Goal: Information Seeking & Learning: Learn about a topic

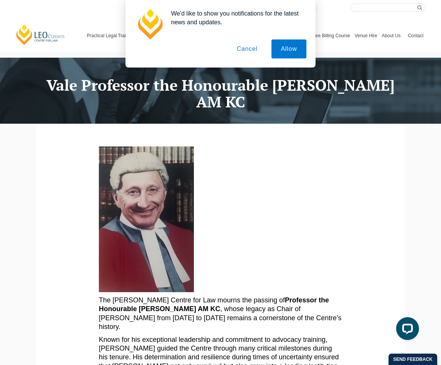
click at [252, 49] on button "Cancel" at bounding box center [247, 49] width 40 height 19
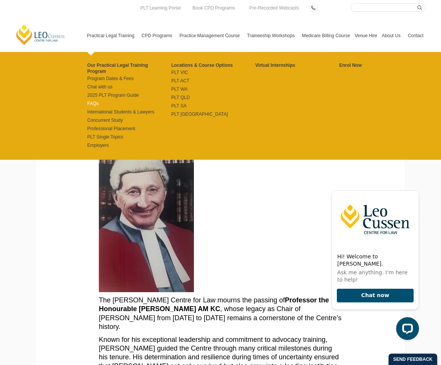
click at [95, 103] on link "FAQs" at bounding box center [129, 104] width 84 height 6
click at [185, 112] on link "PLT [GEOGRAPHIC_DATA]" at bounding box center [213, 114] width 84 height 6
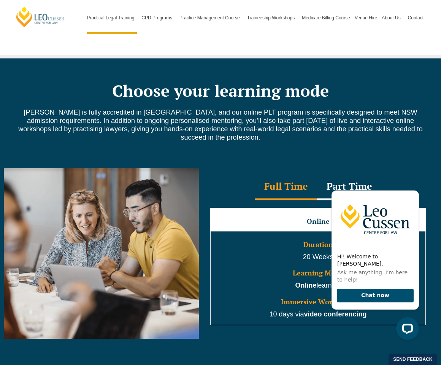
scroll to position [608, 0]
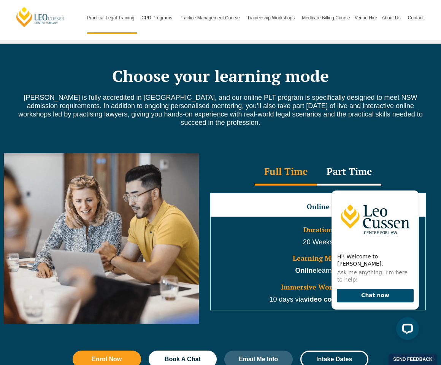
click at [264, 110] on p "Leo Cussen is fully accredited in NSW, and our online PLT program is specifical…" at bounding box center [220, 109] width 418 height 33
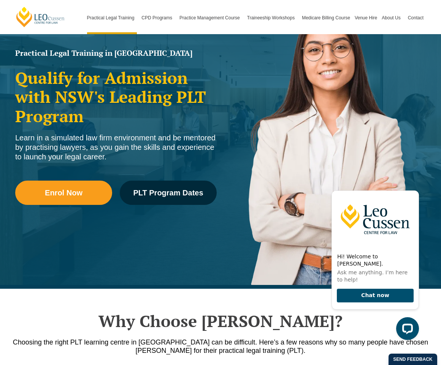
scroll to position [0, 0]
